Goal: Navigation & Orientation: Find specific page/section

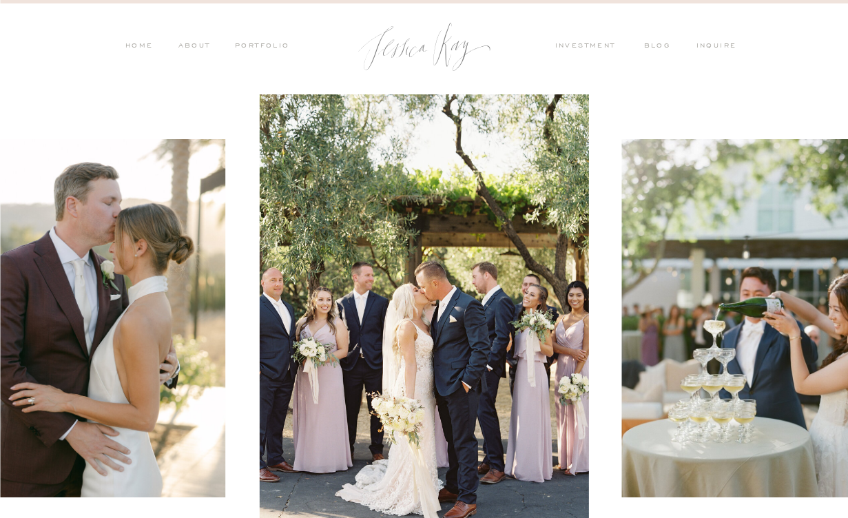
click at [266, 45] on nav "PORTFOLIO" at bounding box center [261, 47] width 57 height 12
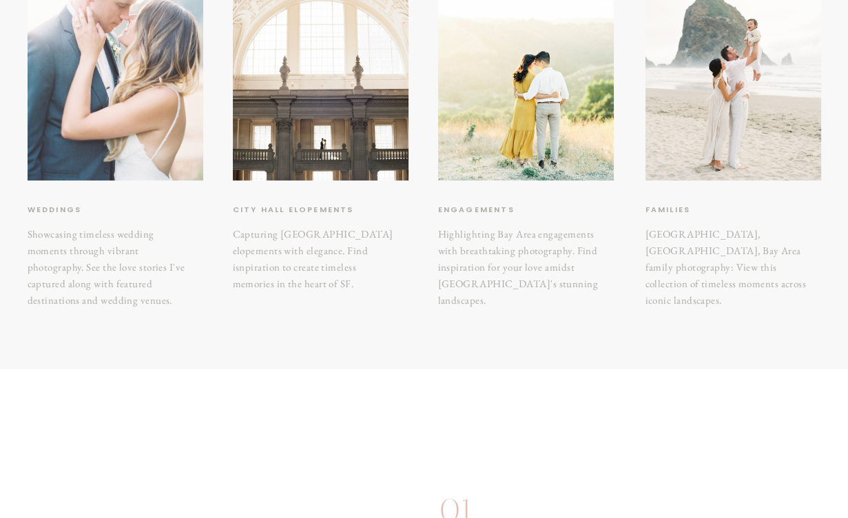
click at [150, 151] on div at bounding box center [116, 63] width 176 height 234
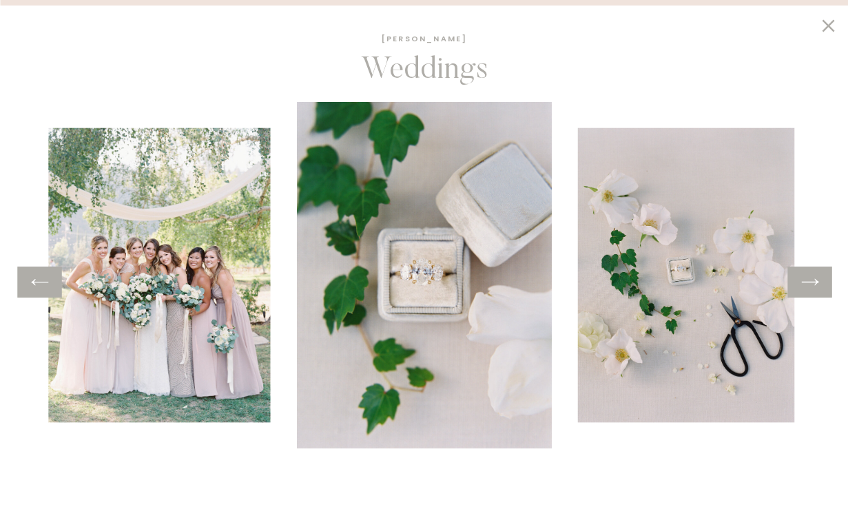
scroll to position [1563, 0]
click at [805, 294] on div at bounding box center [810, 282] width 44 height 31
click at [810, 281] on icon at bounding box center [810, 282] width 20 height 21
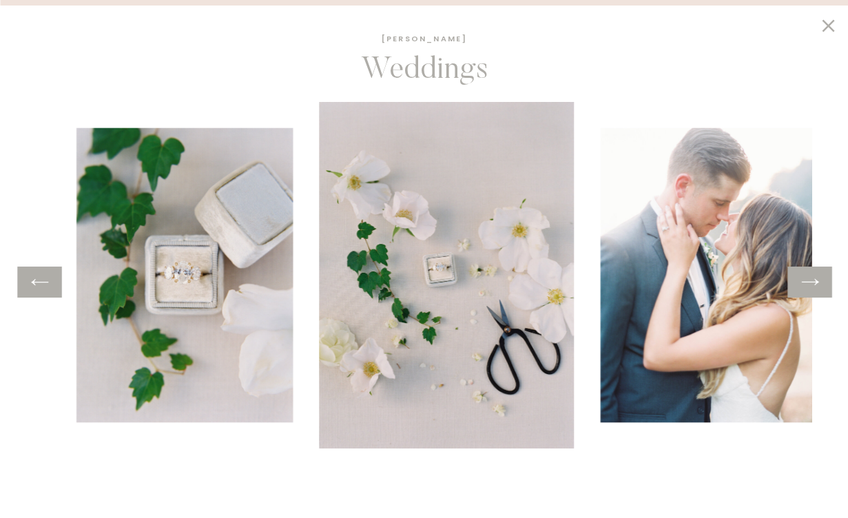
click at [810, 281] on icon at bounding box center [810, 282] width 20 height 21
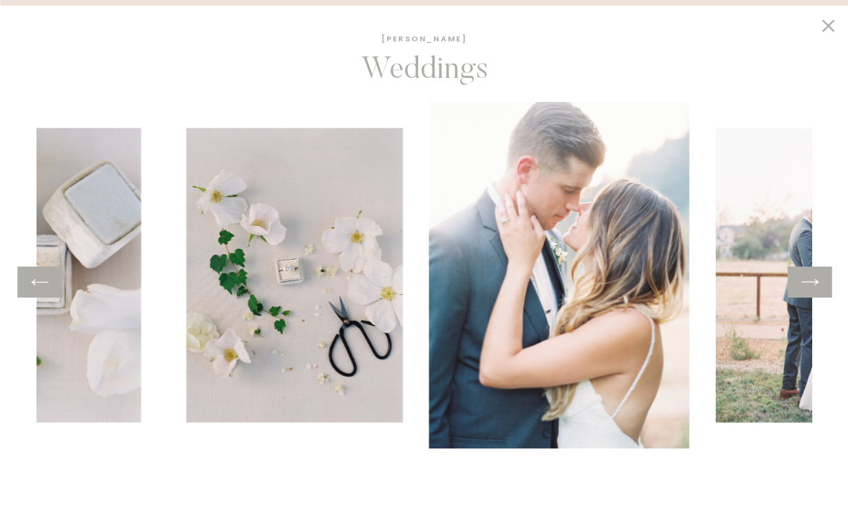
click at [810, 281] on icon at bounding box center [810, 282] width 20 height 21
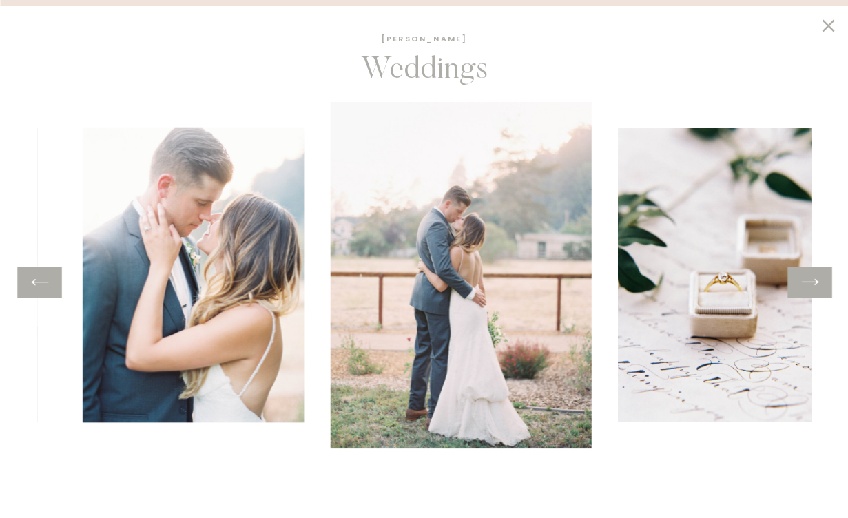
click at [810, 281] on icon at bounding box center [810, 282] width 20 height 21
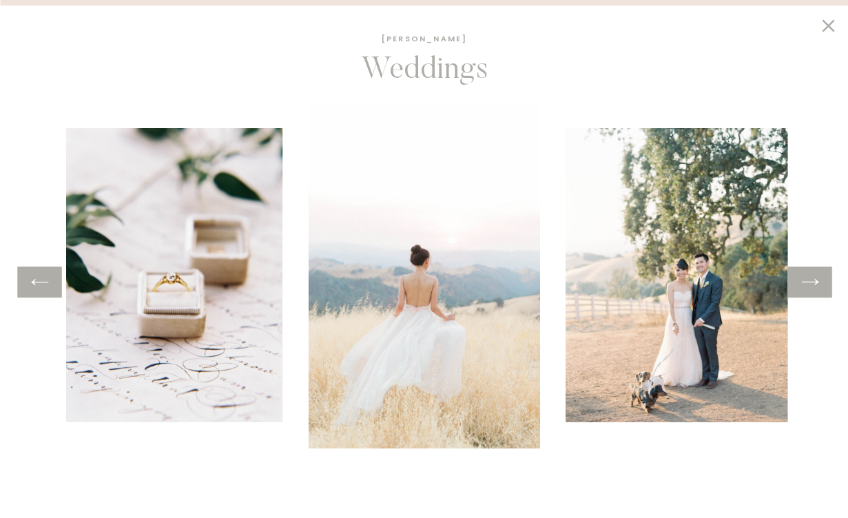
click at [810, 281] on icon at bounding box center [810, 282] width 20 height 21
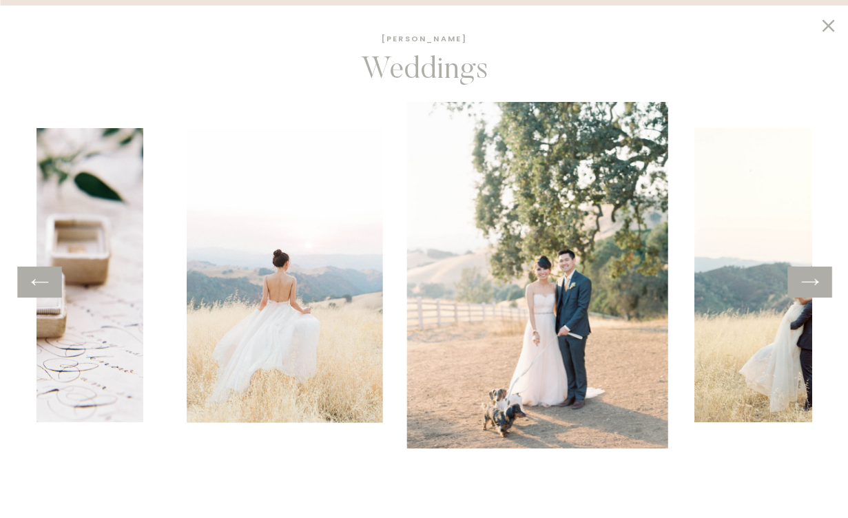
click at [810, 281] on icon at bounding box center [810, 282] width 20 height 21
